Goal: Information Seeking & Learning: Learn about a topic

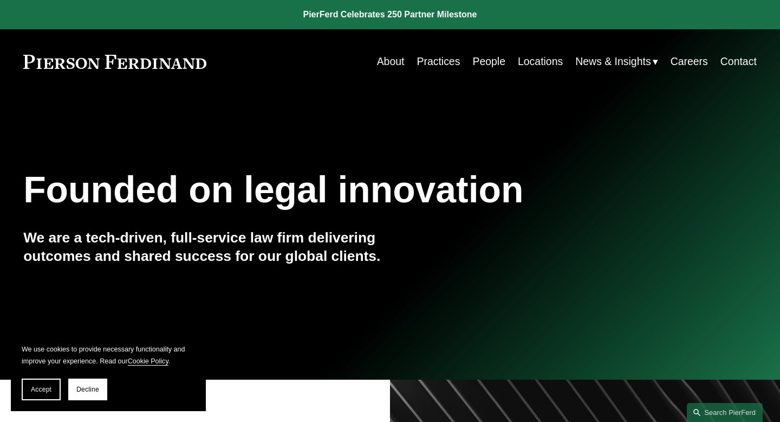
click at [377, 66] on link "About" at bounding box center [391, 61] width 28 height 21
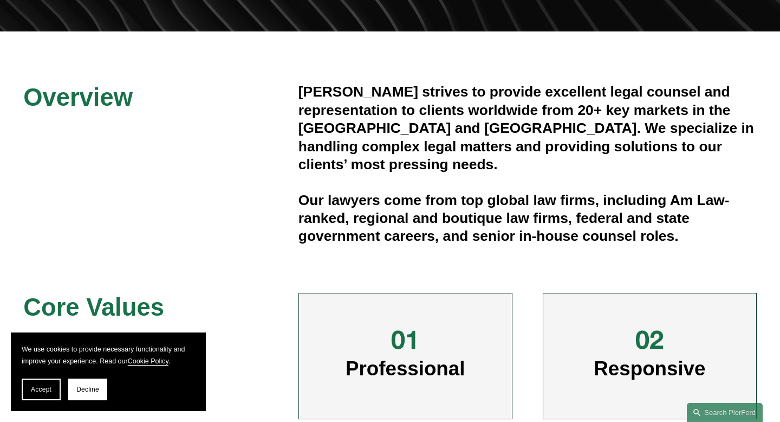
scroll to position [270, 0]
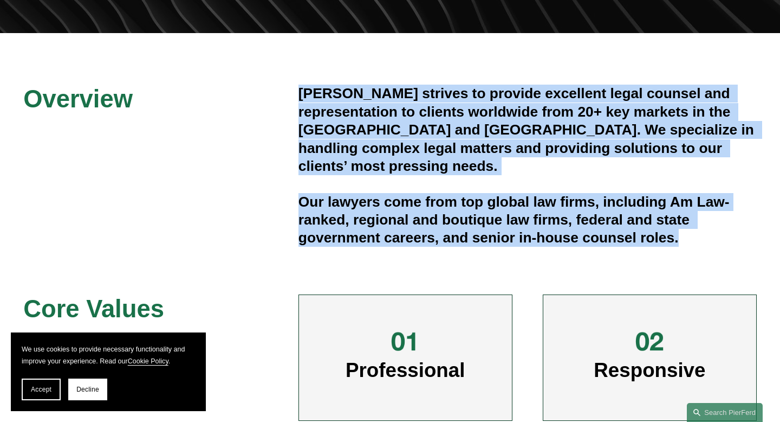
drag, startPoint x: 296, startPoint y: 91, endPoint x: 685, endPoint y: 219, distance: 409.0
click at [685, 219] on div "Overview Pierson Ferdinand strives to provide excellent legal counsel and repre…" at bounding box center [390, 332] width 780 height 494
copy div "Pierson Ferdinand strives to provide excellent legal counsel and representation…"
